Goal: Task Accomplishment & Management: Manage account settings

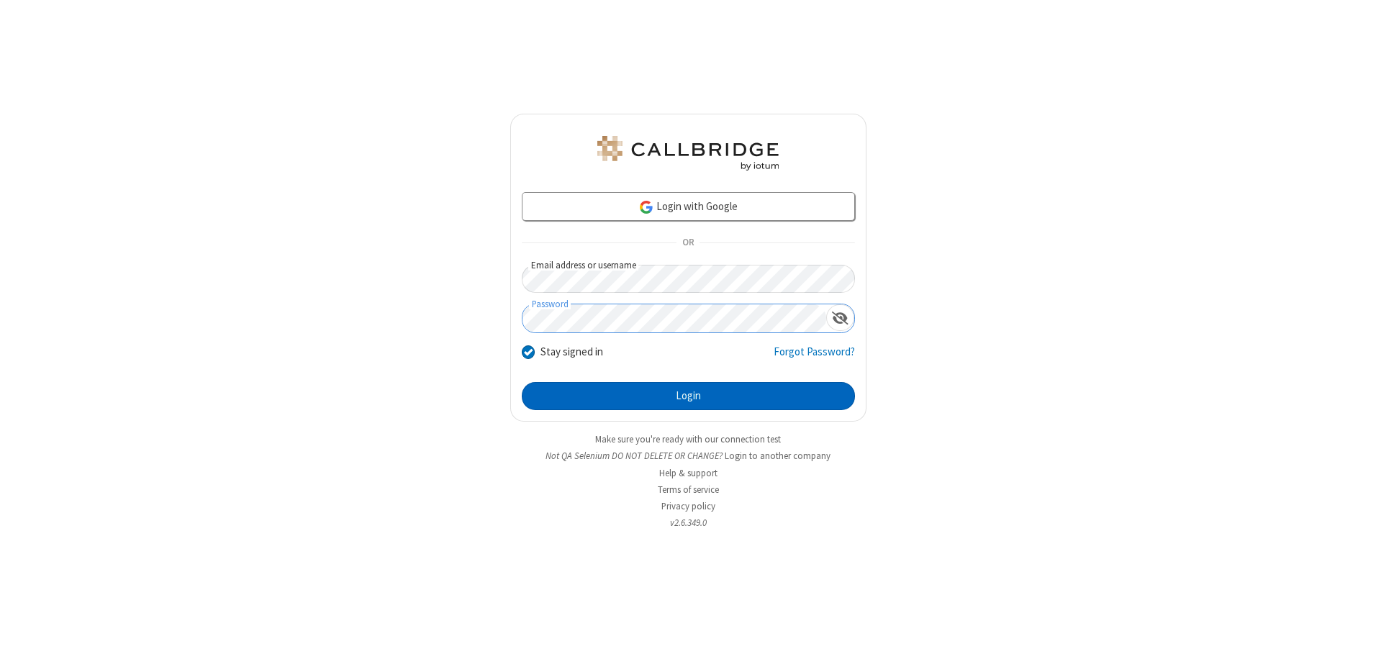
click at [688, 396] on button "Login" at bounding box center [688, 396] width 333 height 29
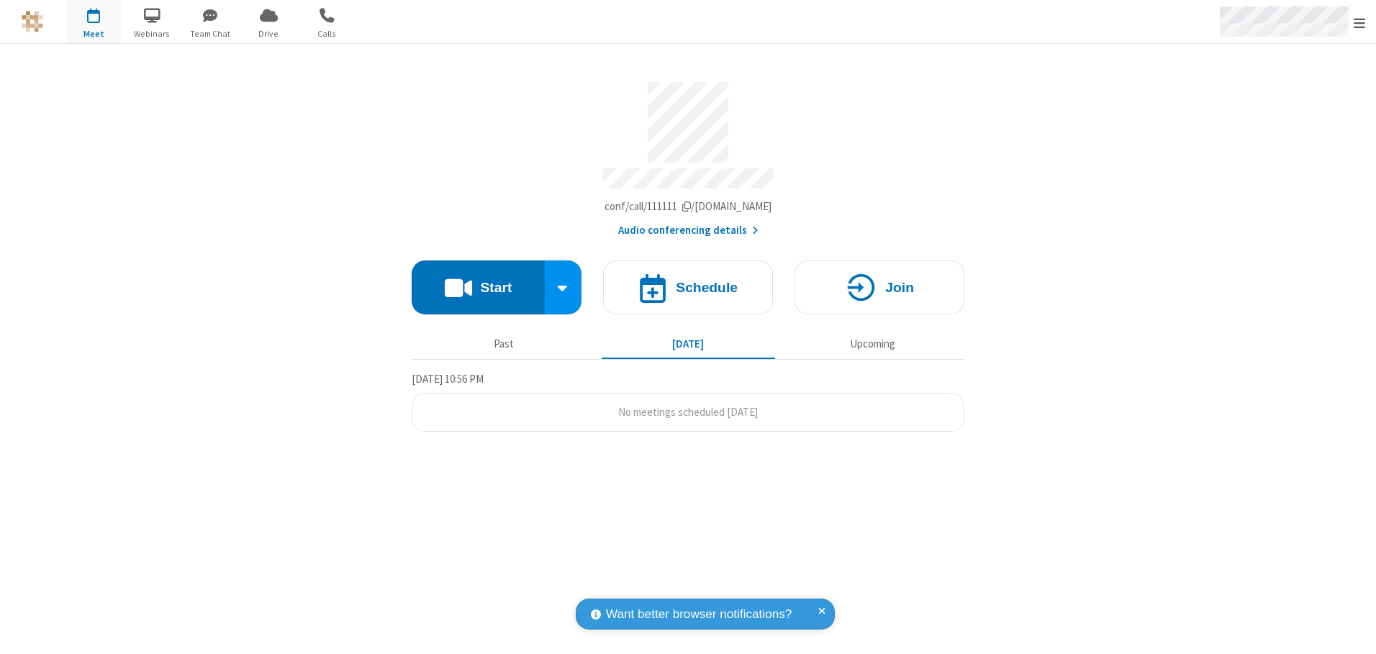
click at [1360, 22] on span "Open menu" at bounding box center [1360, 23] width 12 height 14
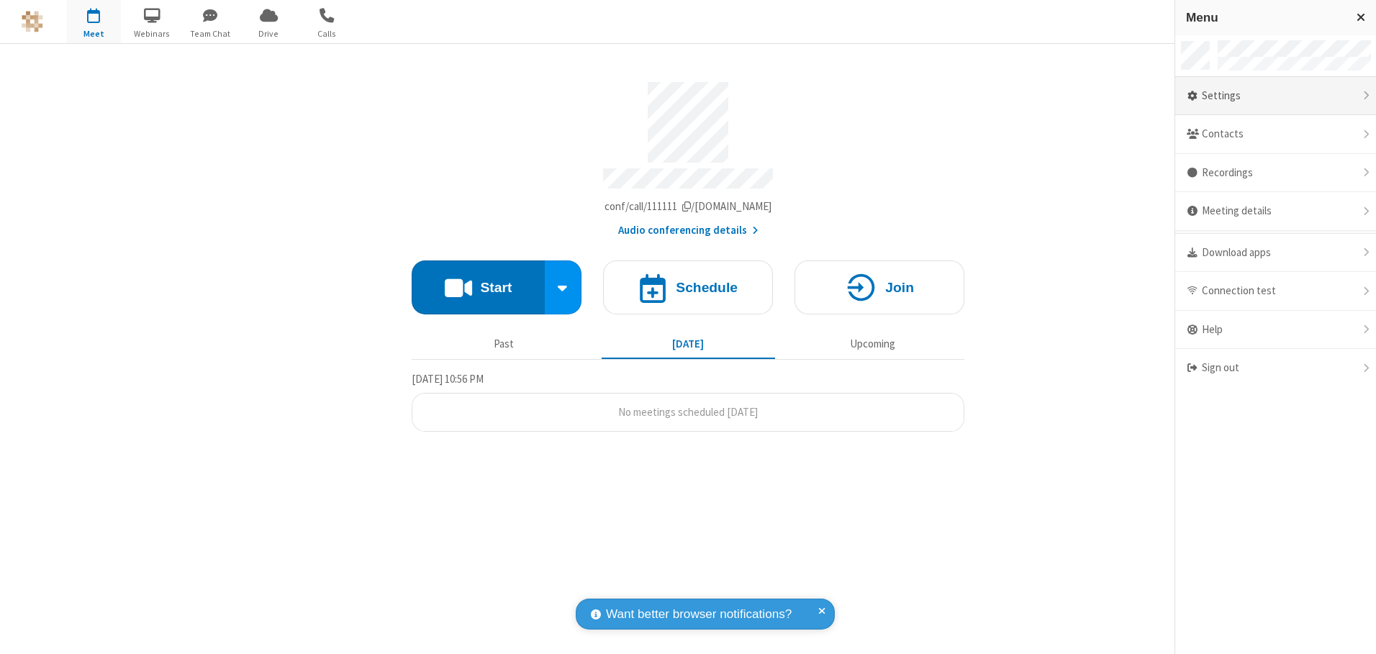
click at [1275, 96] on div "Settings" at bounding box center [1275, 96] width 201 height 39
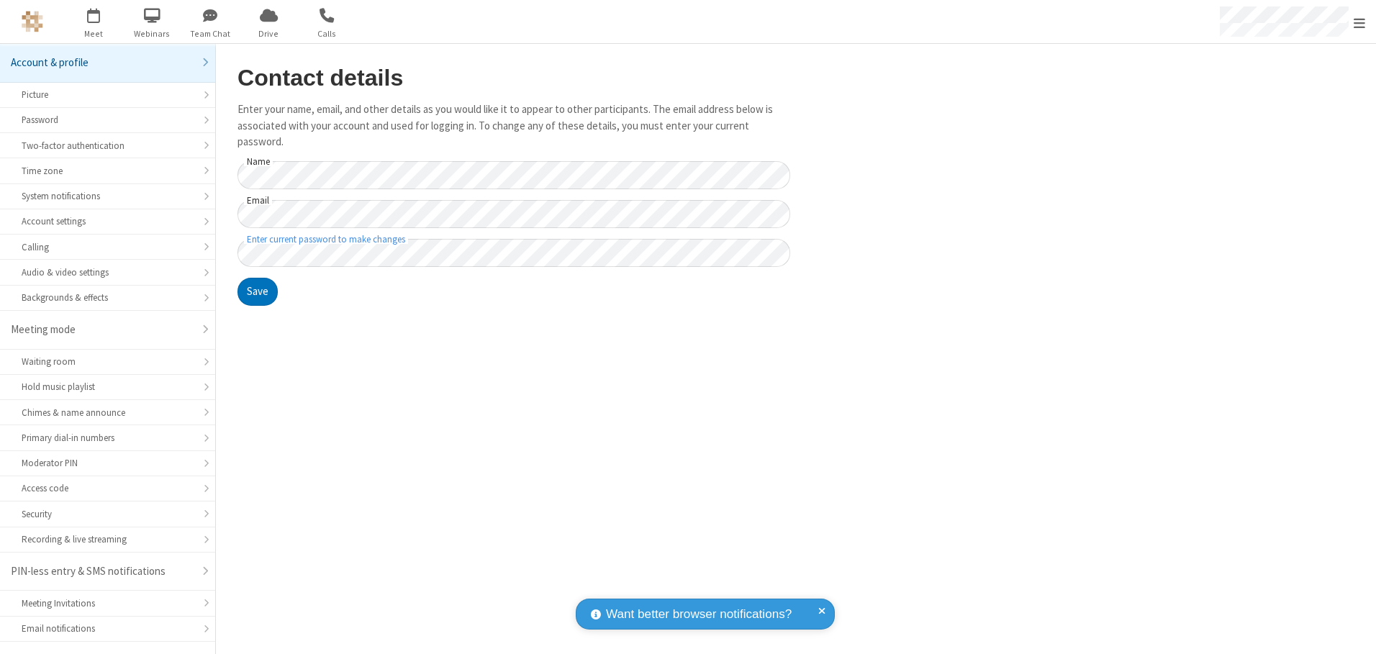
scroll to position [25, 0]
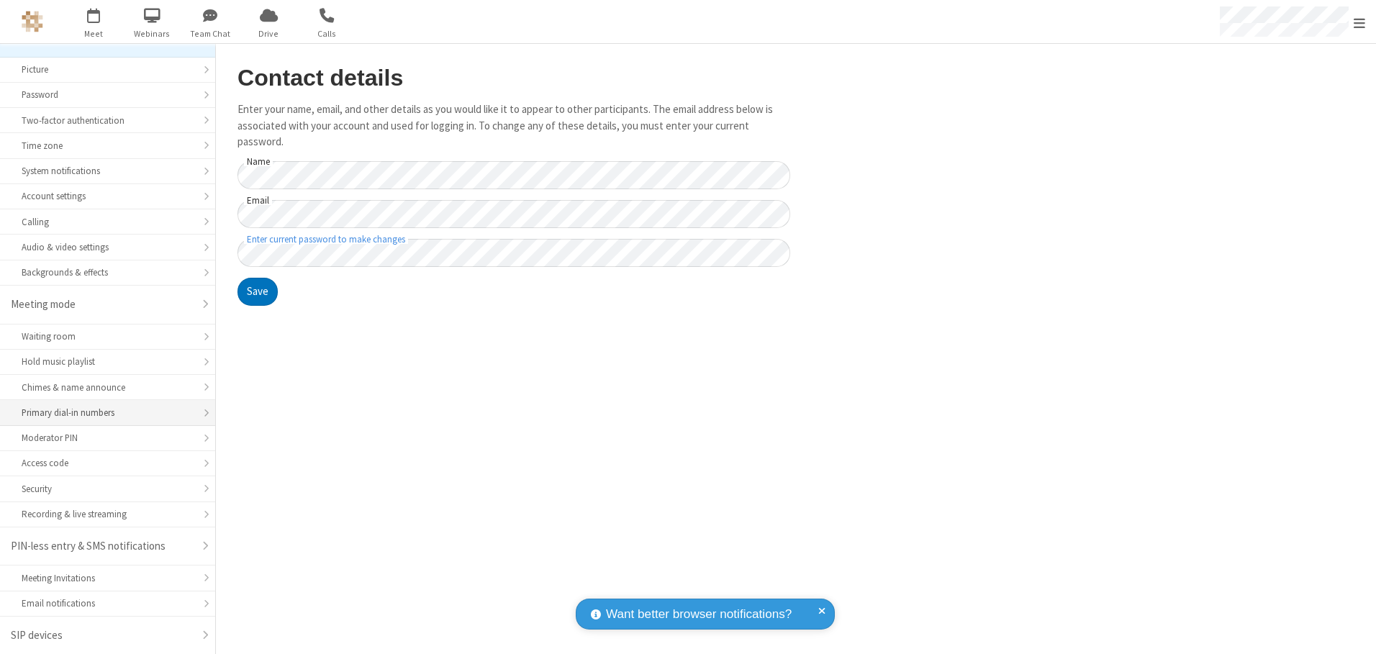
click at [102, 413] on div "Primary dial-in numbers" at bounding box center [108, 413] width 172 height 14
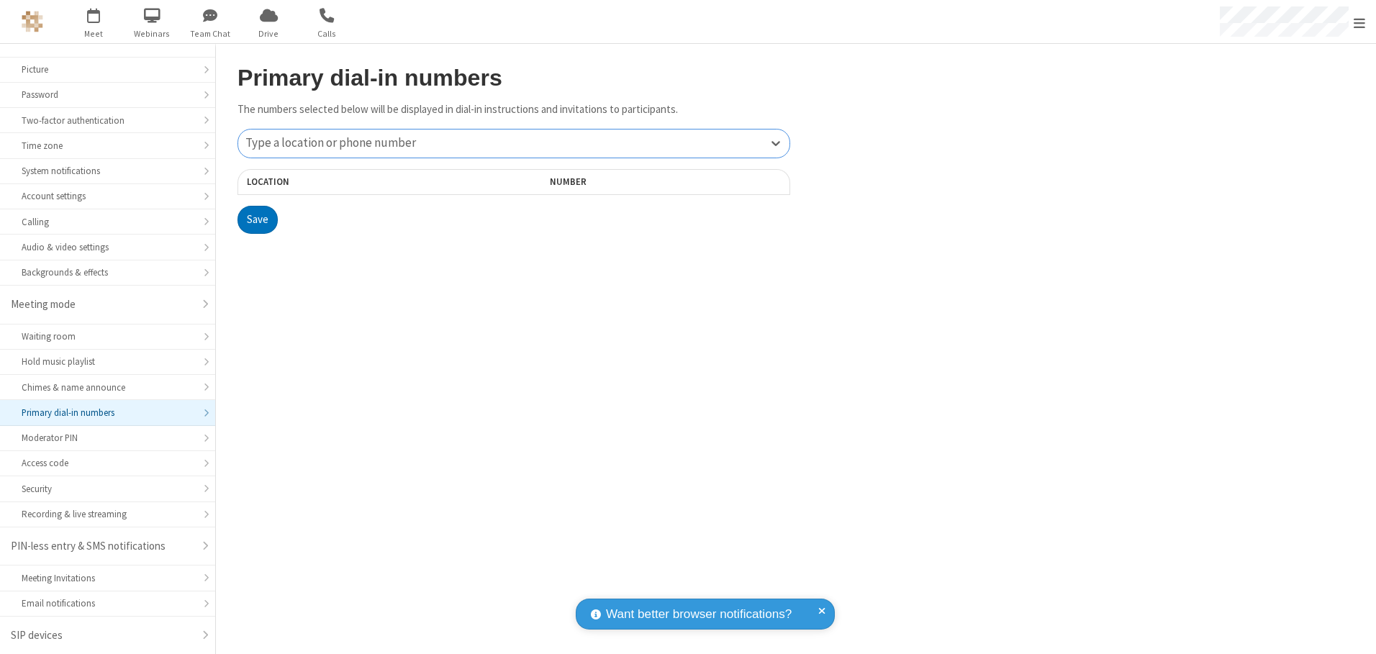
click at [514, 143] on div "Type a location or phone number" at bounding box center [513, 144] width 551 height 28
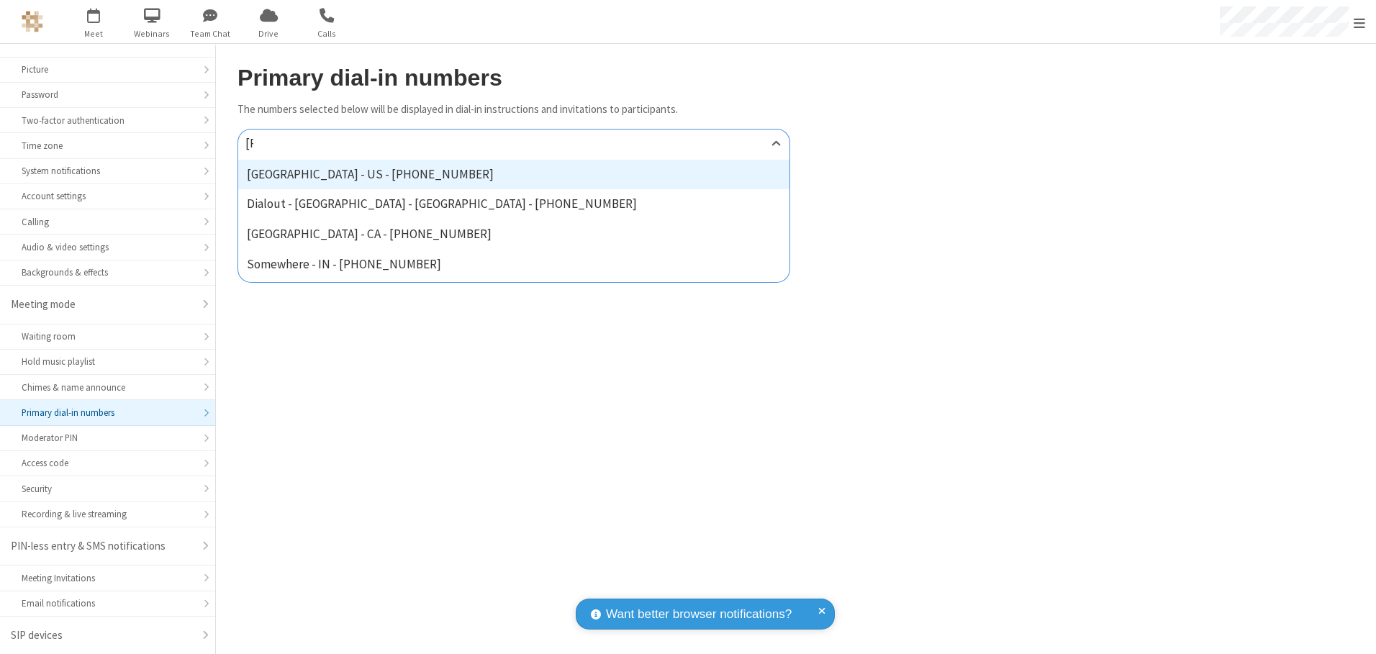
type input "[PHONE_NUMBER]"
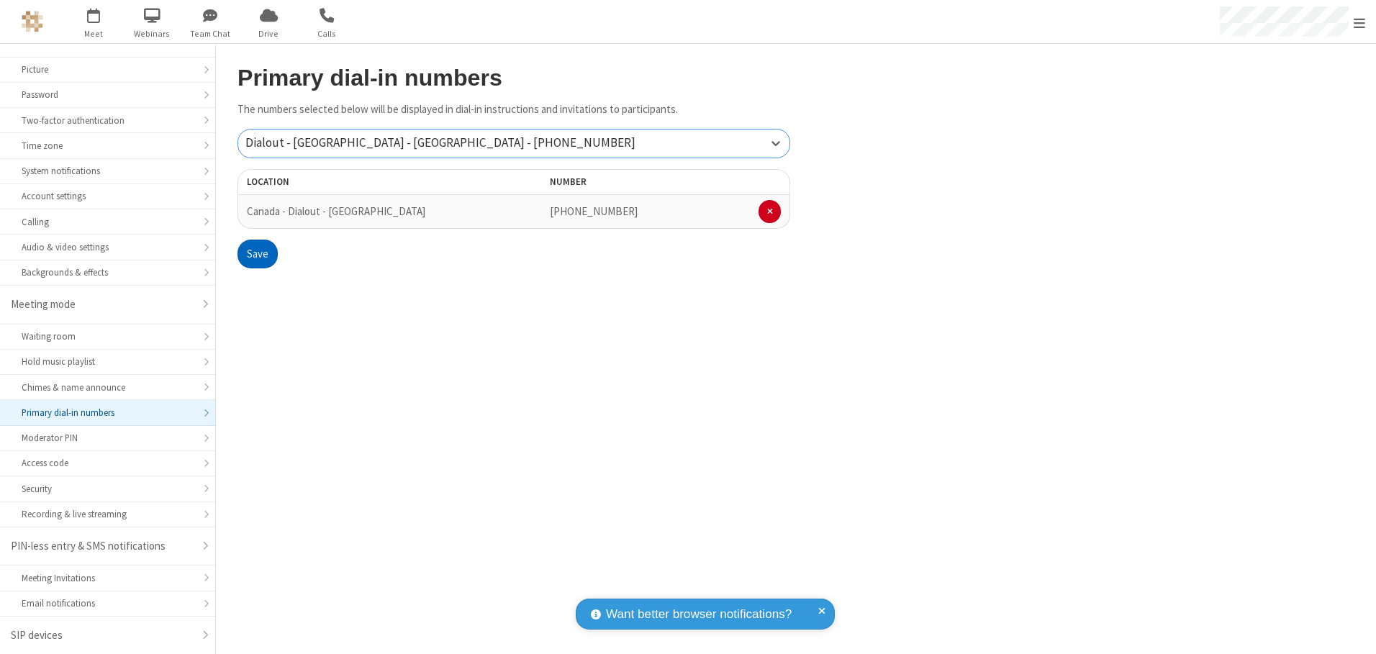
click at [257, 254] on button "Save" at bounding box center [258, 254] width 40 height 29
